Goal: Find specific page/section: Find specific page/section

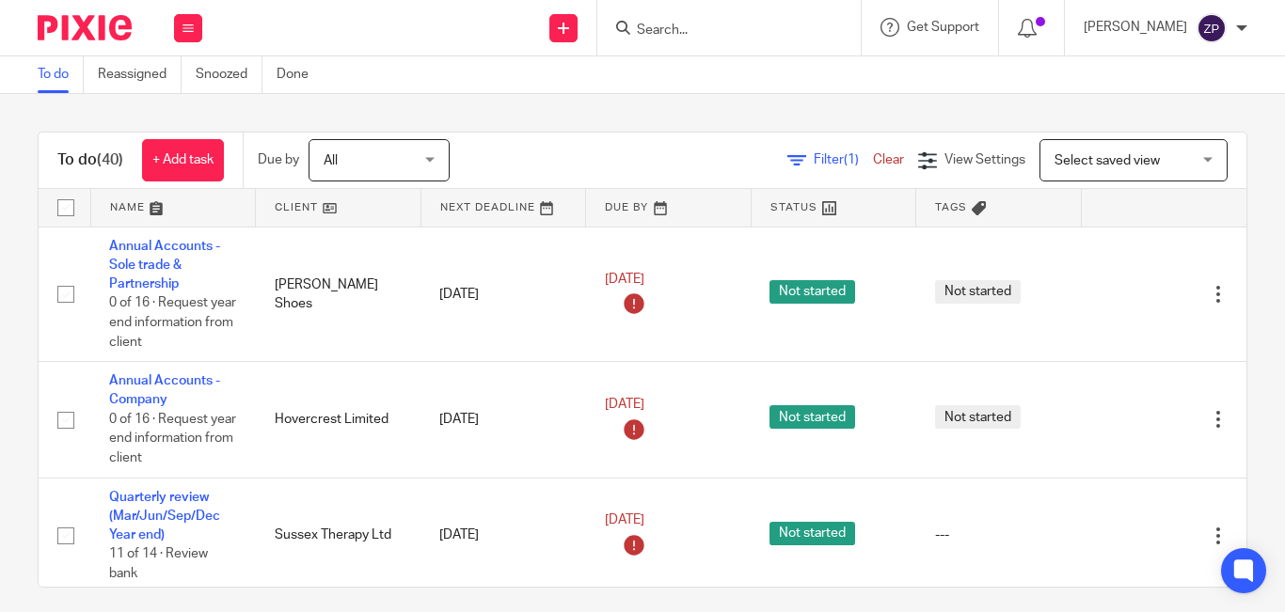
scroll to position [753, 0]
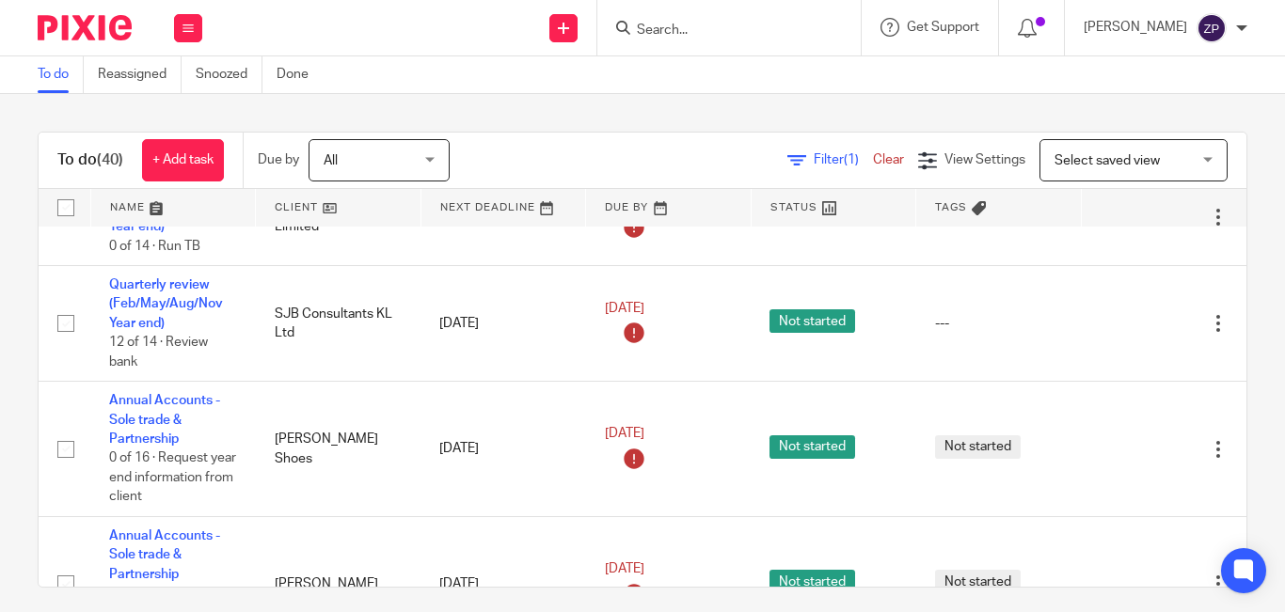
click at [700, 35] on input "Search" at bounding box center [719, 31] width 169 height 17
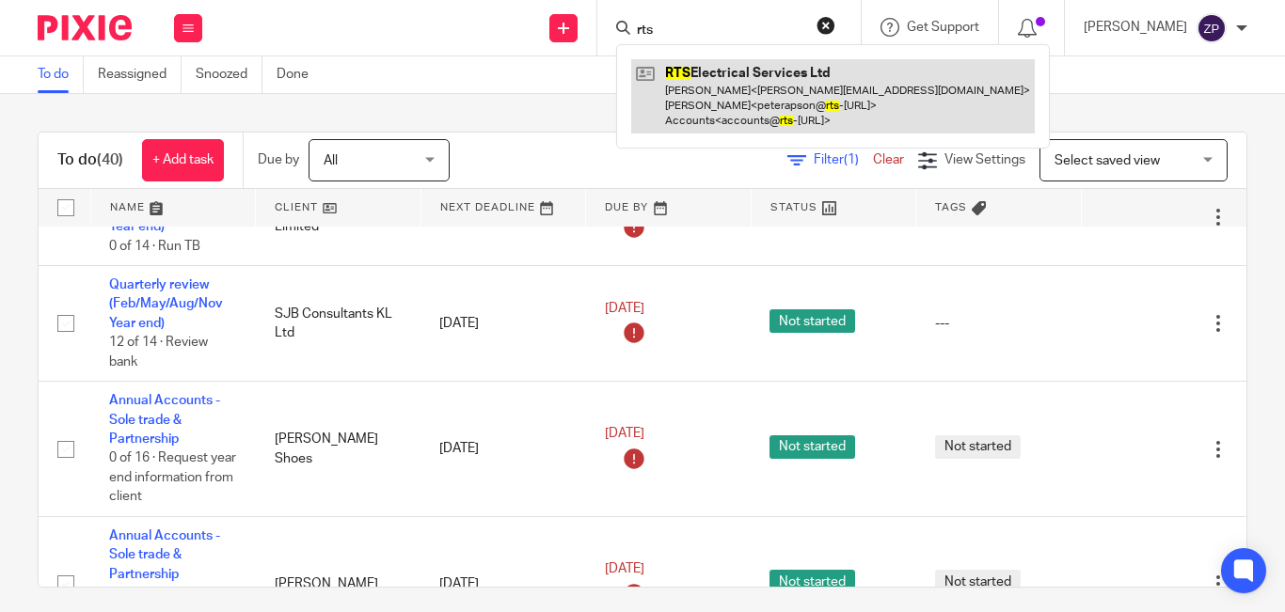
type input "rts"
click at [754, 82] on link at bounding box center [833, 96] width 404 height 74
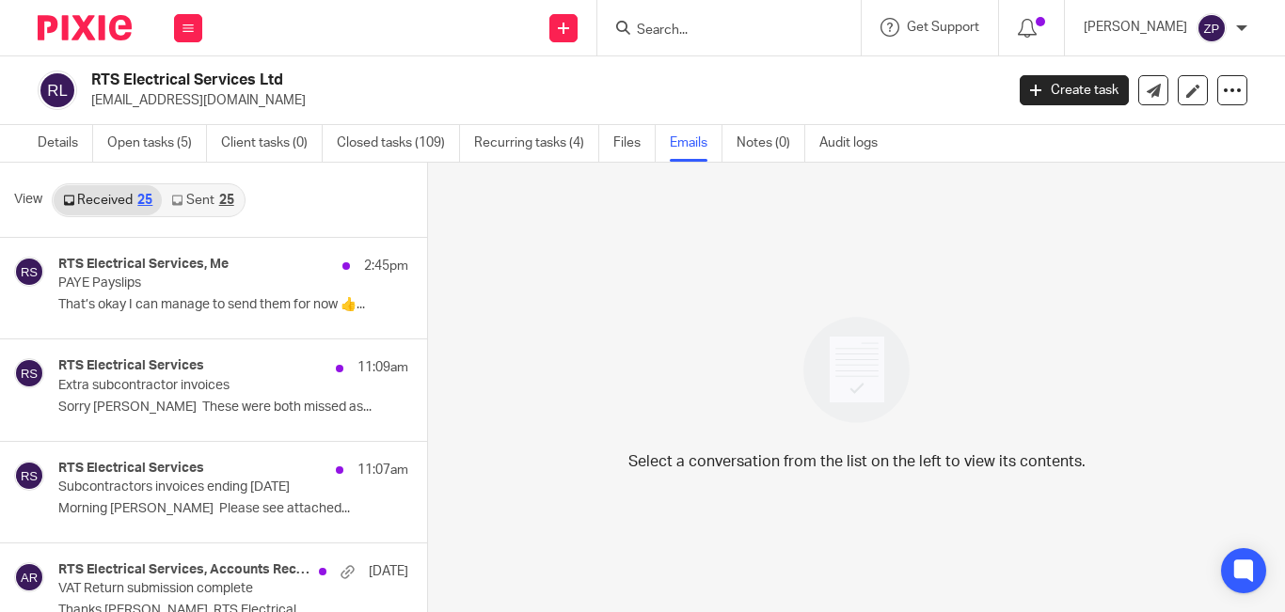
click at [201, 198] on link "Sent 25" at bounding box center [202, 200] width 81 height 30
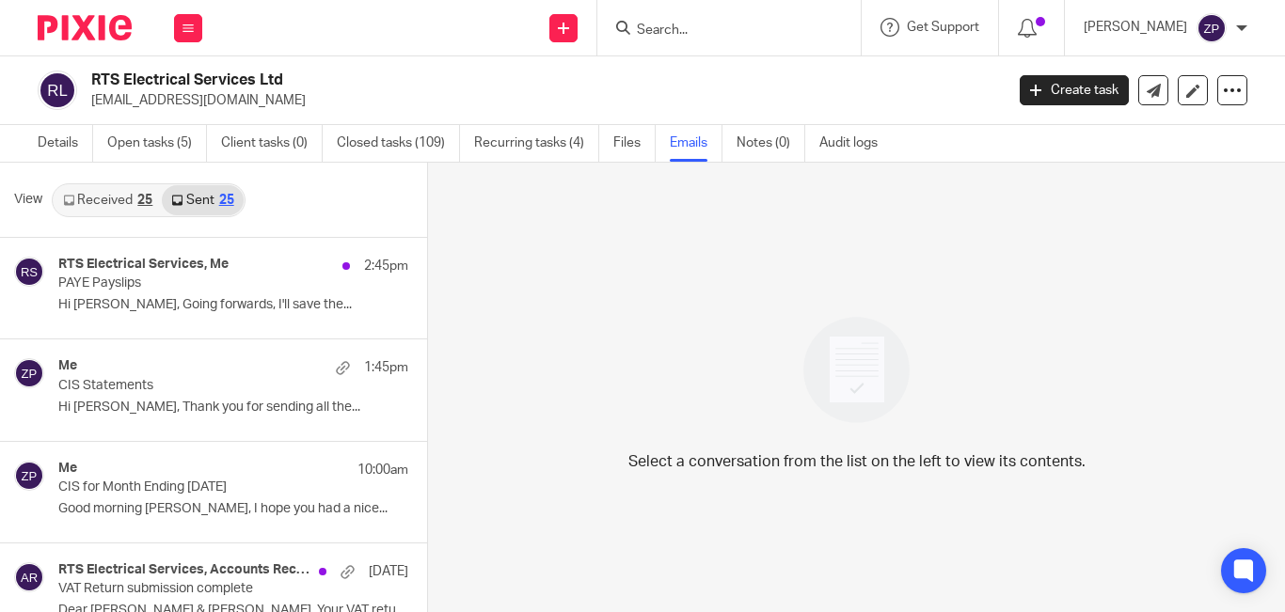
scroll to position [3, 0]
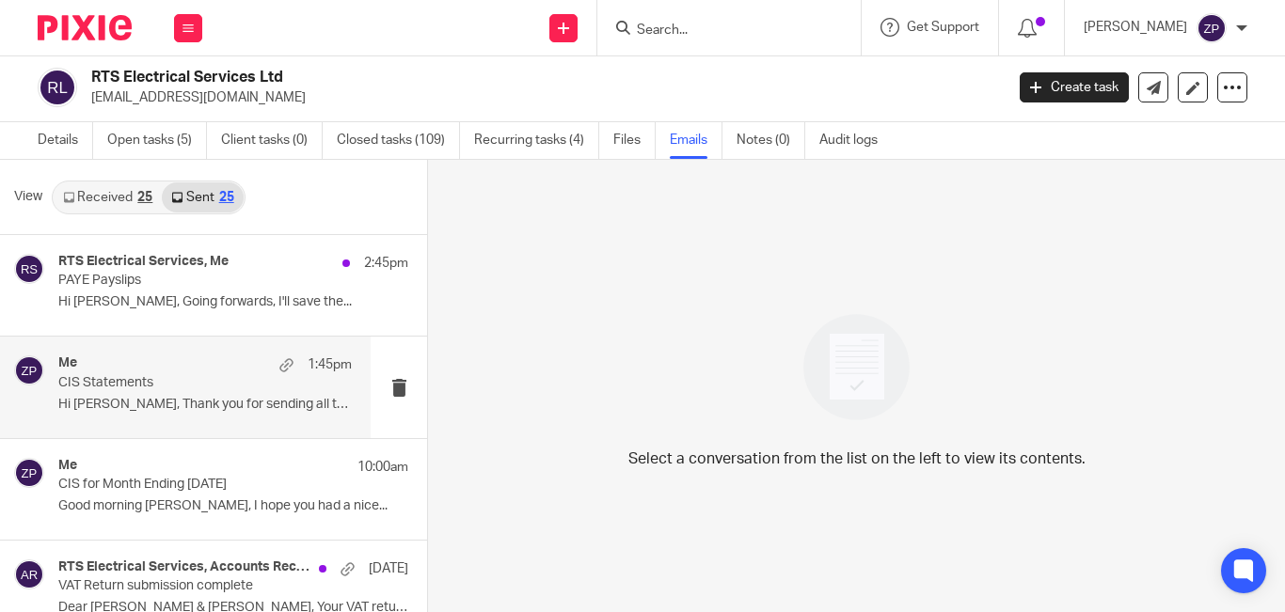
click at [182, 399] on p "Hi Pete, Thank you for sending all the..." at bounding box center [204, 405] width 293 height 16
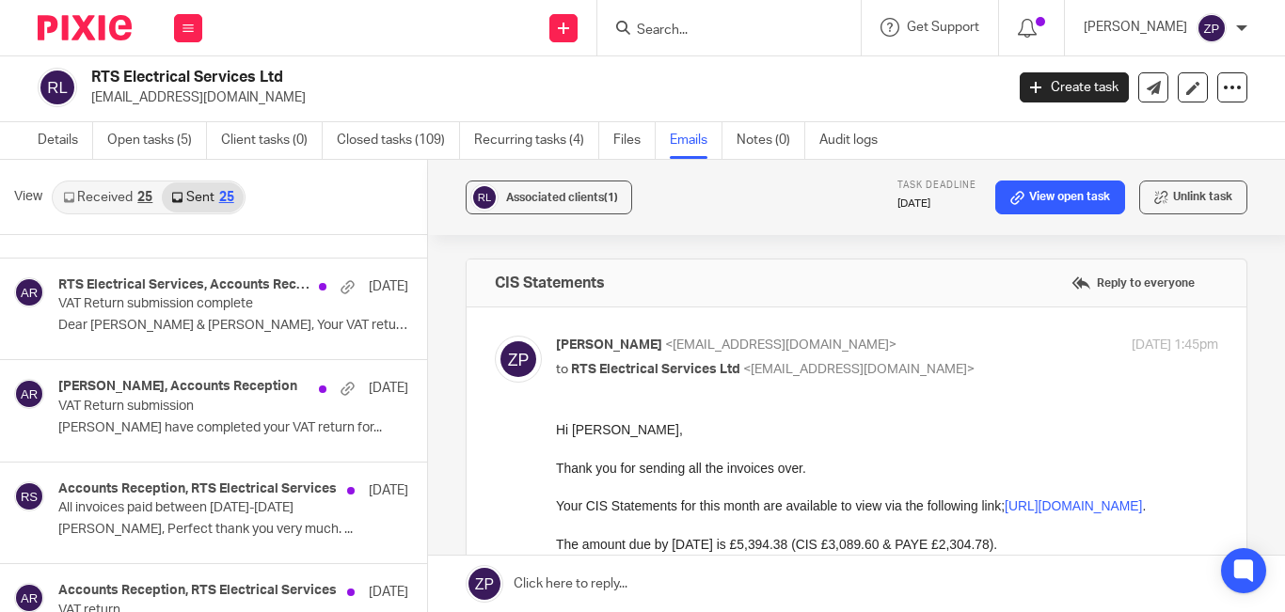
scroll to position [94, 0]
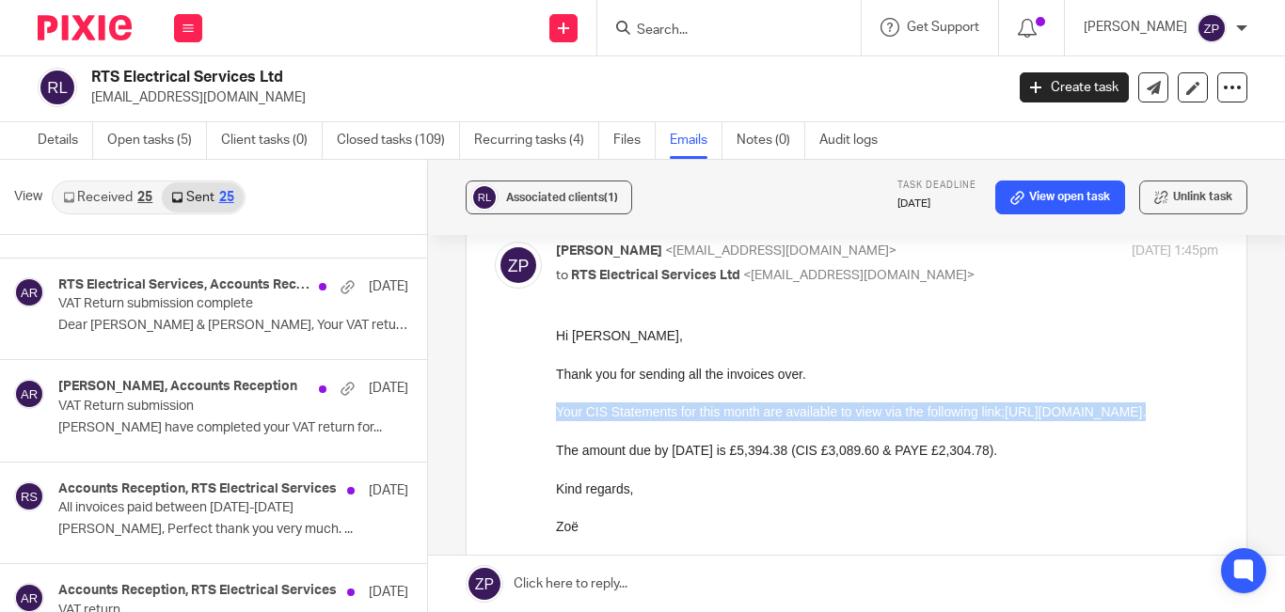
drag, startPoint x: 928, startPoint y: 434, endPoint x: 1085, endPoint y: 737, distance: 340.8
click at [556, 416] on html "Hi Pete, Thank you for sending all the invoices over. Your CIS Statements for t…" at bounding box center [887, 450] width 662 height 248
copy p "Your CIS Statements for this month are available to view via the following link…"
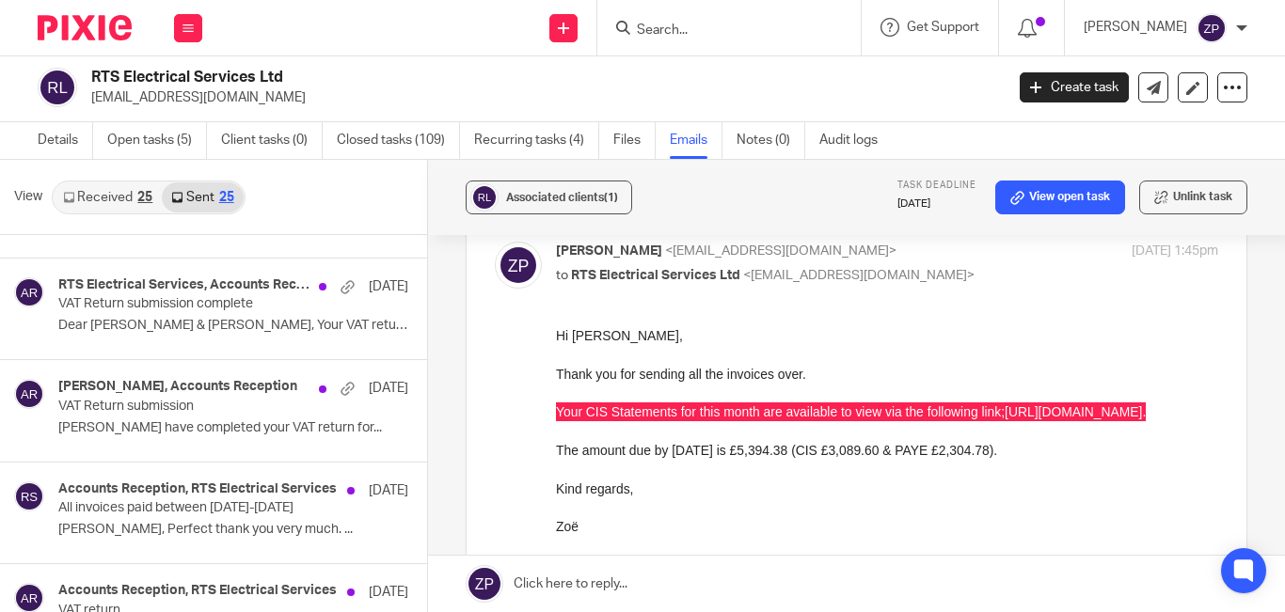
click at [98, 29] on img at bounding box center [85, 27] width 94 height 25
